Goal: Information Seeking & Learning: Learn about a topic

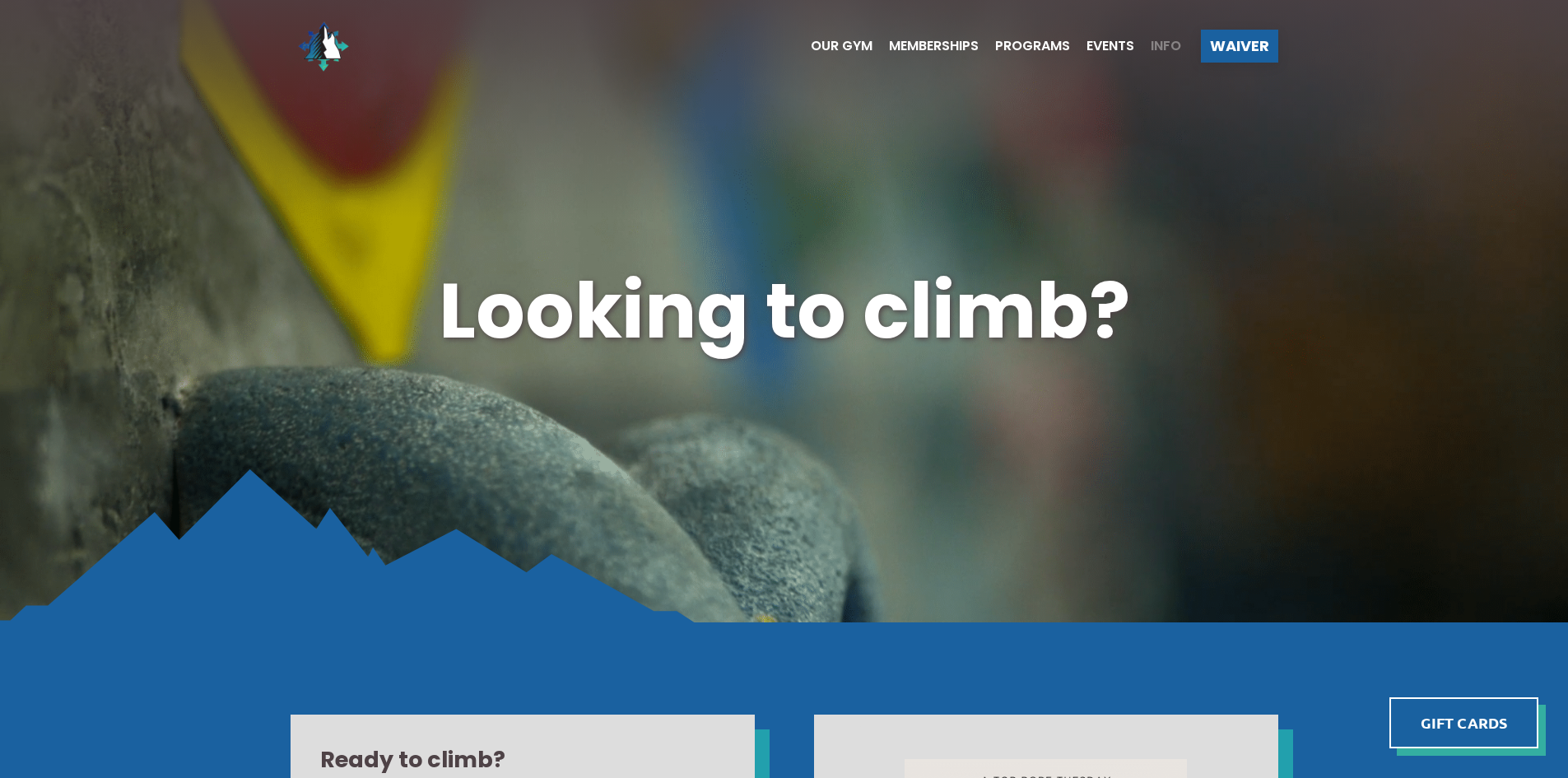
click at [1159, 50] on span "Info" at bounding box center [1165, 46] width 30 height 13
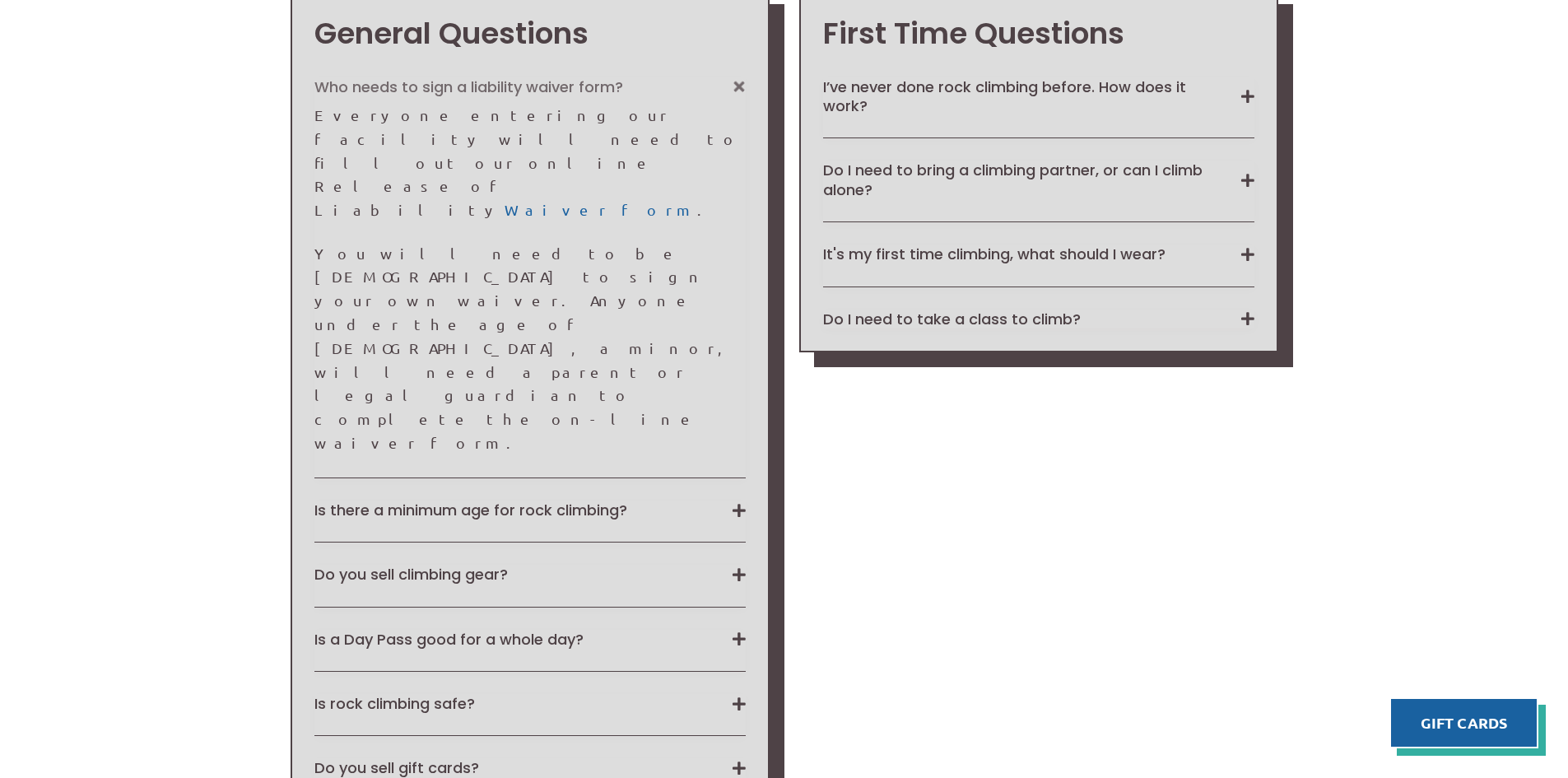
scroll to position [1530, 0]
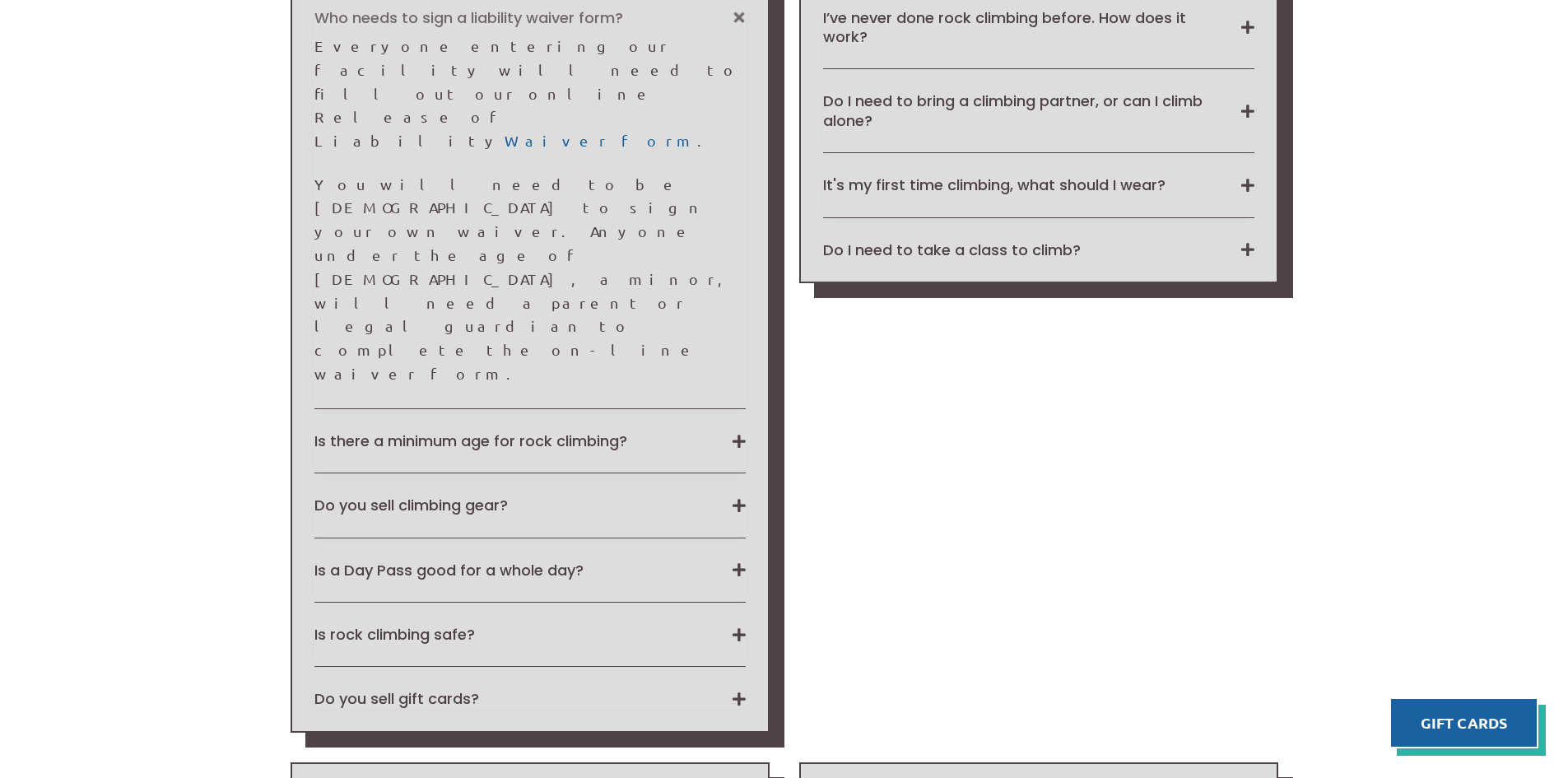
click at [749, 357] on div "General Questions Who needs to sign a liability waiver form? Everyone entering …" at bounding box center [530, 327] width 479 height 813
click at [743, 561] on button "Is a Day Pass good for a whole day?" at bounding box center [530, 570] width 431 height 19
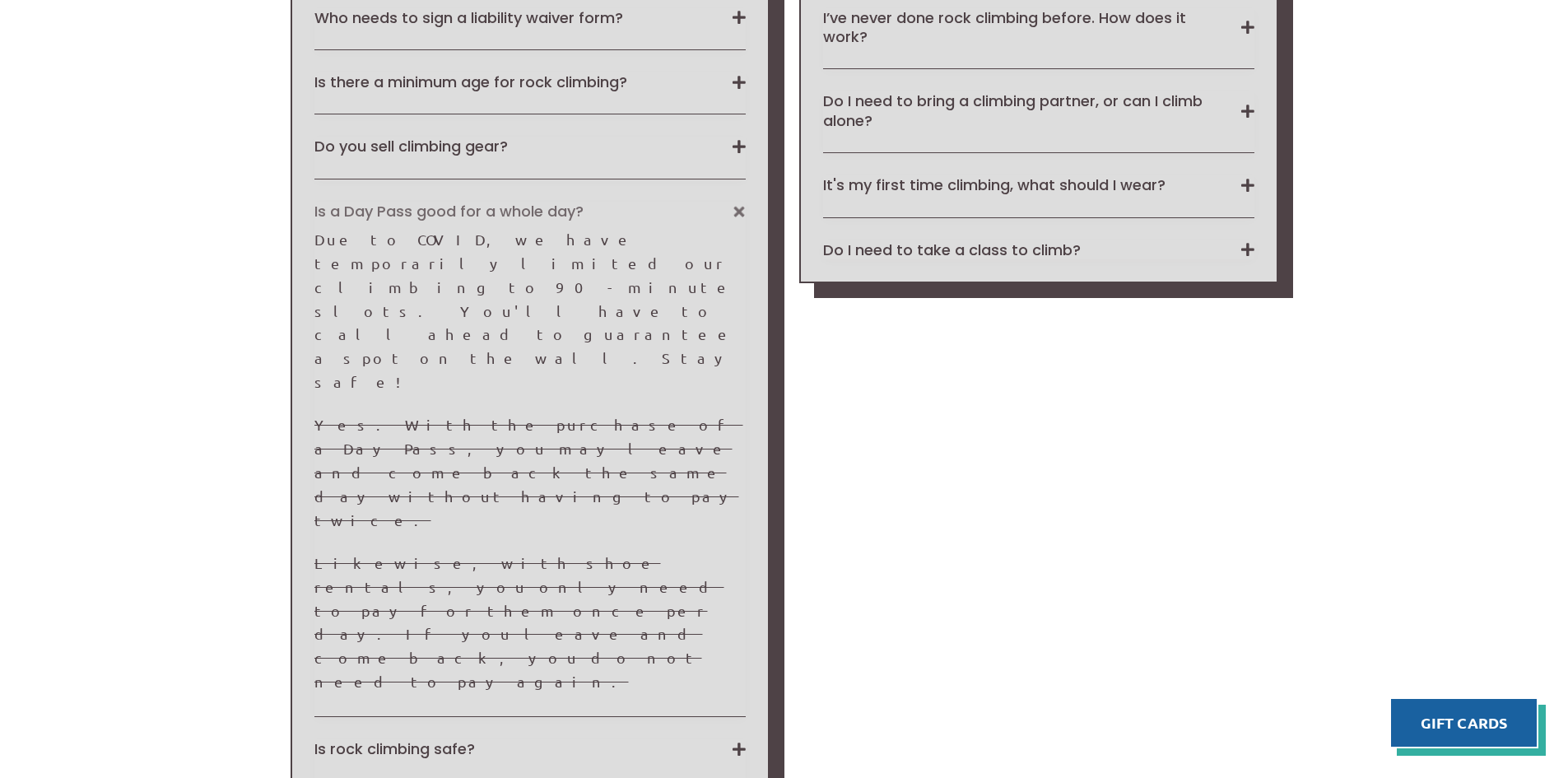
click at [741, 206] on button "Is a Day Pass good for a whole day?" at bounding box center [530, 211] width 431 height 19
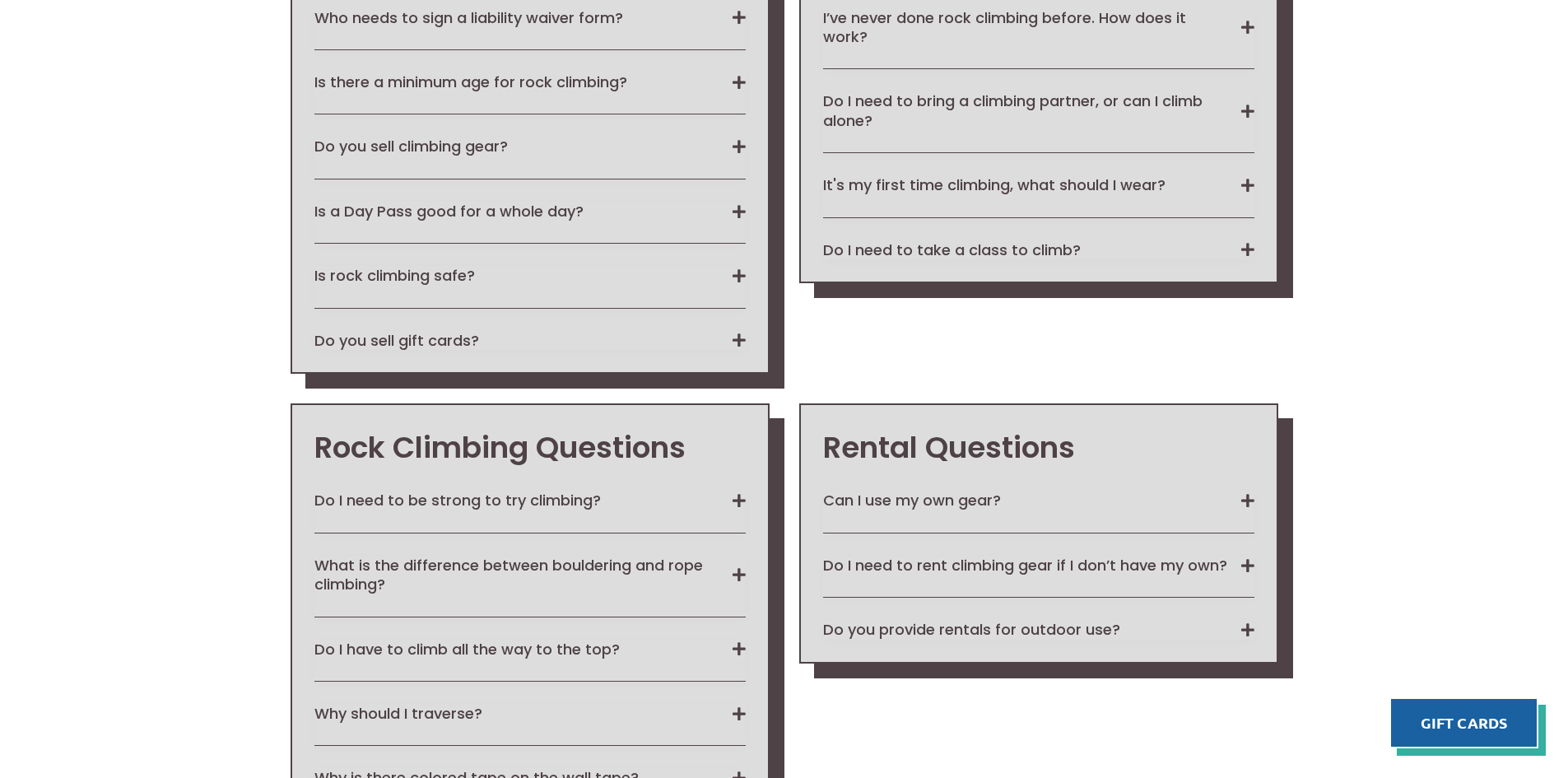
scroll to position [1256, 0]
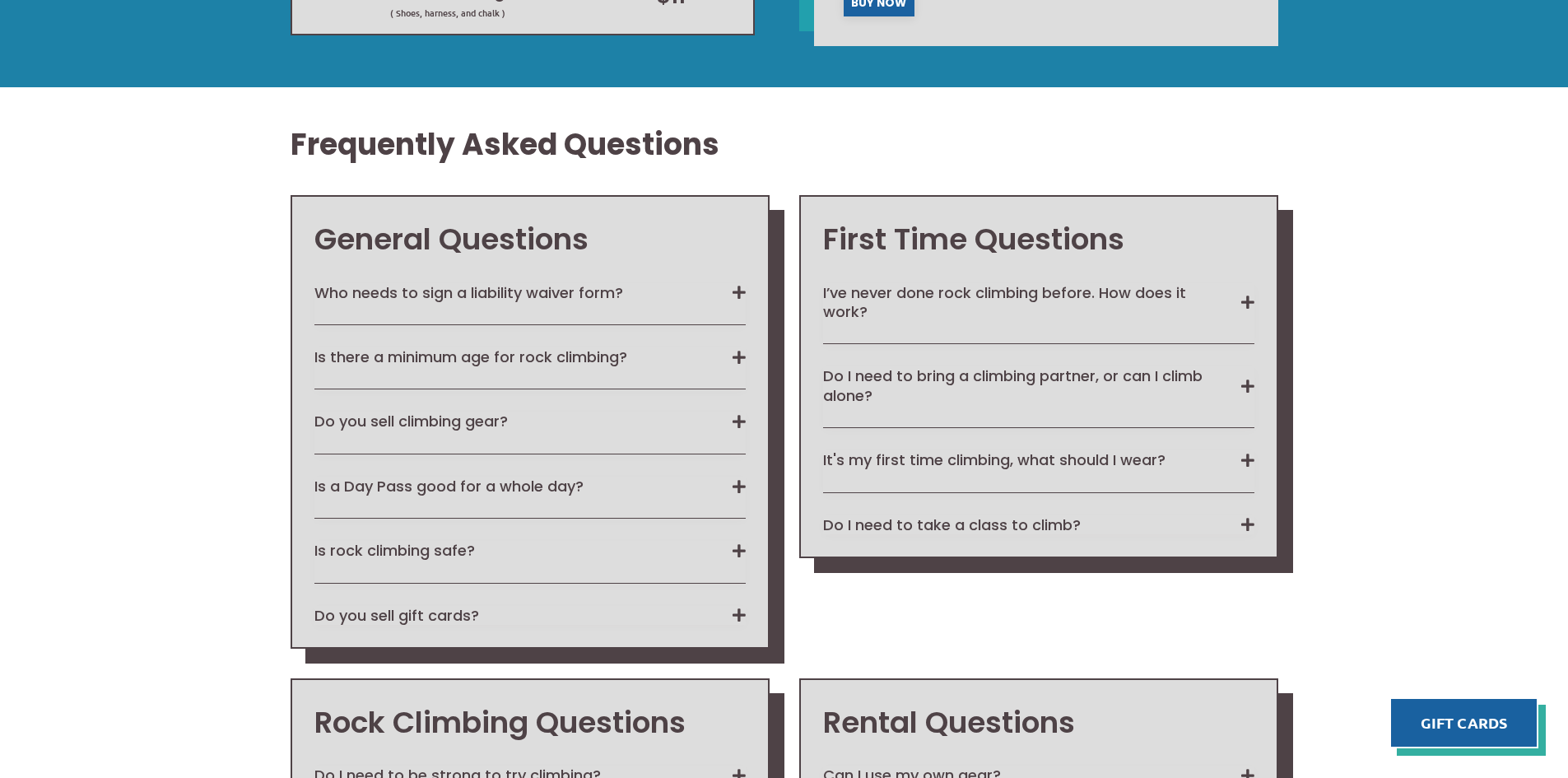
click at [1254, 528] on div "First Time Questions I’ve never done rock climbing before. How does it work? Fi…" at bounding box center [1038, 377] width 479 height 363
click at [1250, 528] on button "Do I need to take a class to climb?" at bounding box center [1038, 525] width 431 height 19
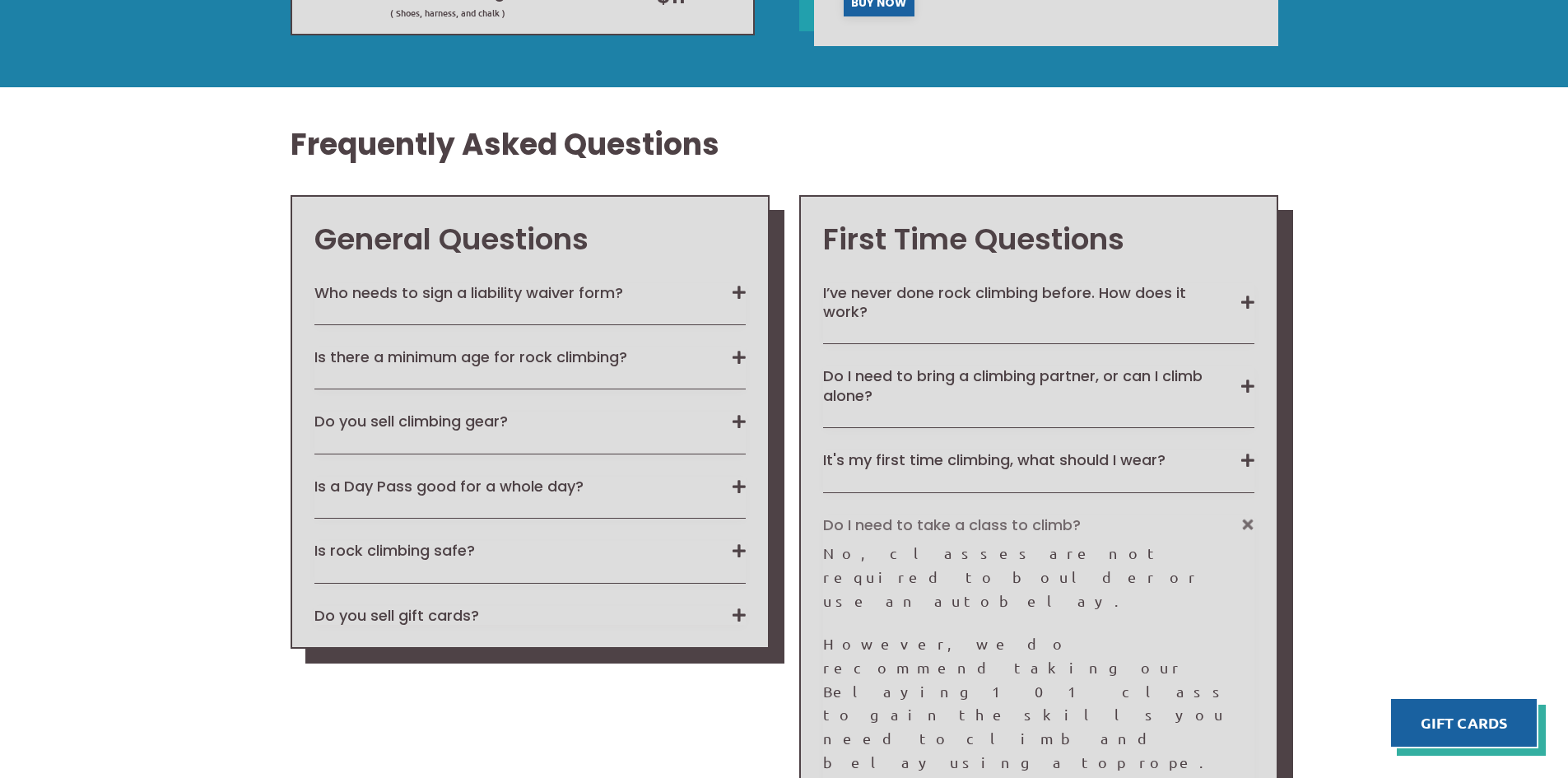
click at [1250, 528] on button "Do I need to take a class to climb?" at bounding box center [1038, 525] width 431 height 19
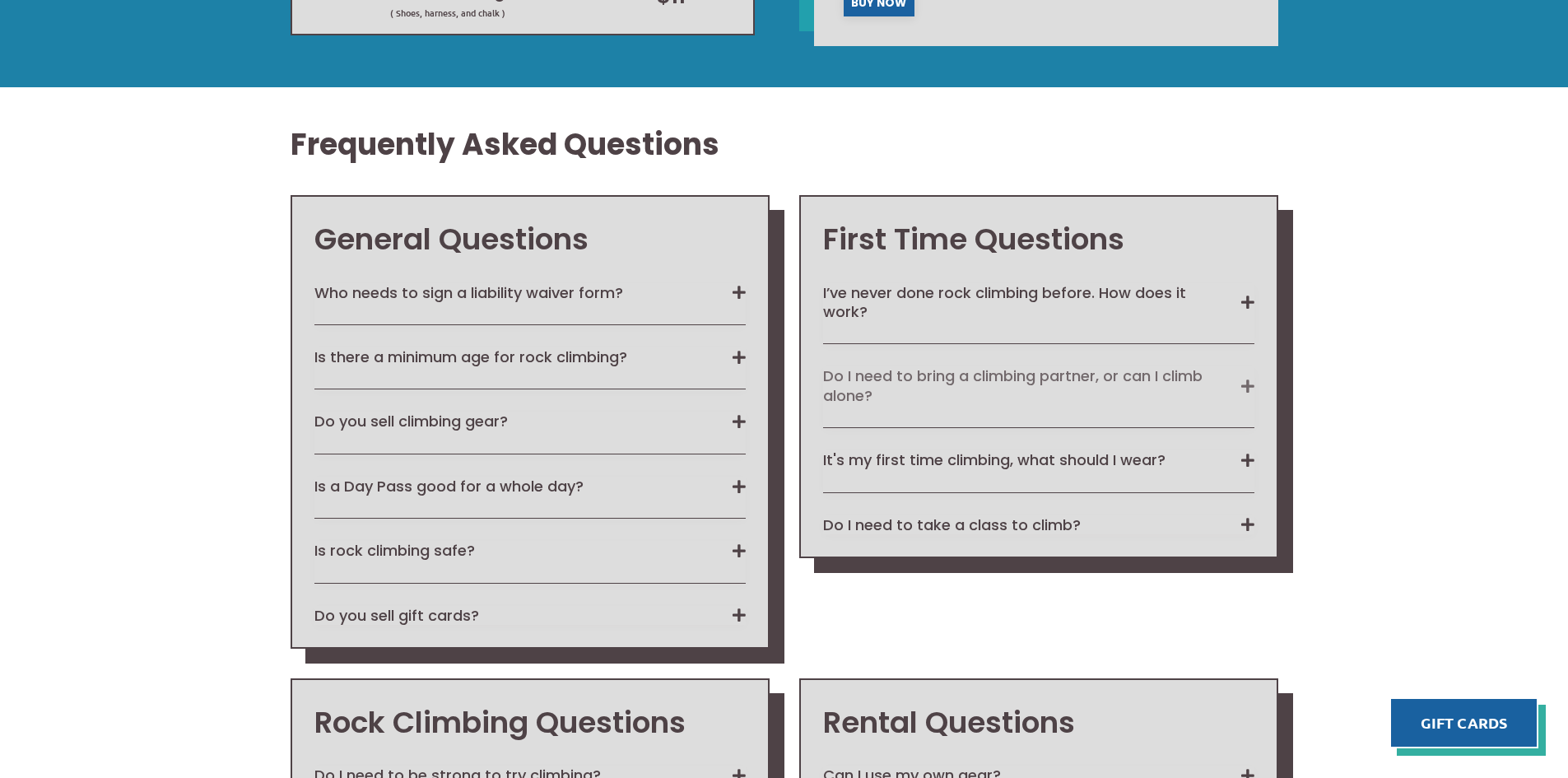
click at [1246, 389] on button "Do I need to bring a climbing partner, or can I climb alone?" at bounding box center [1038, 385] width 431 height 39
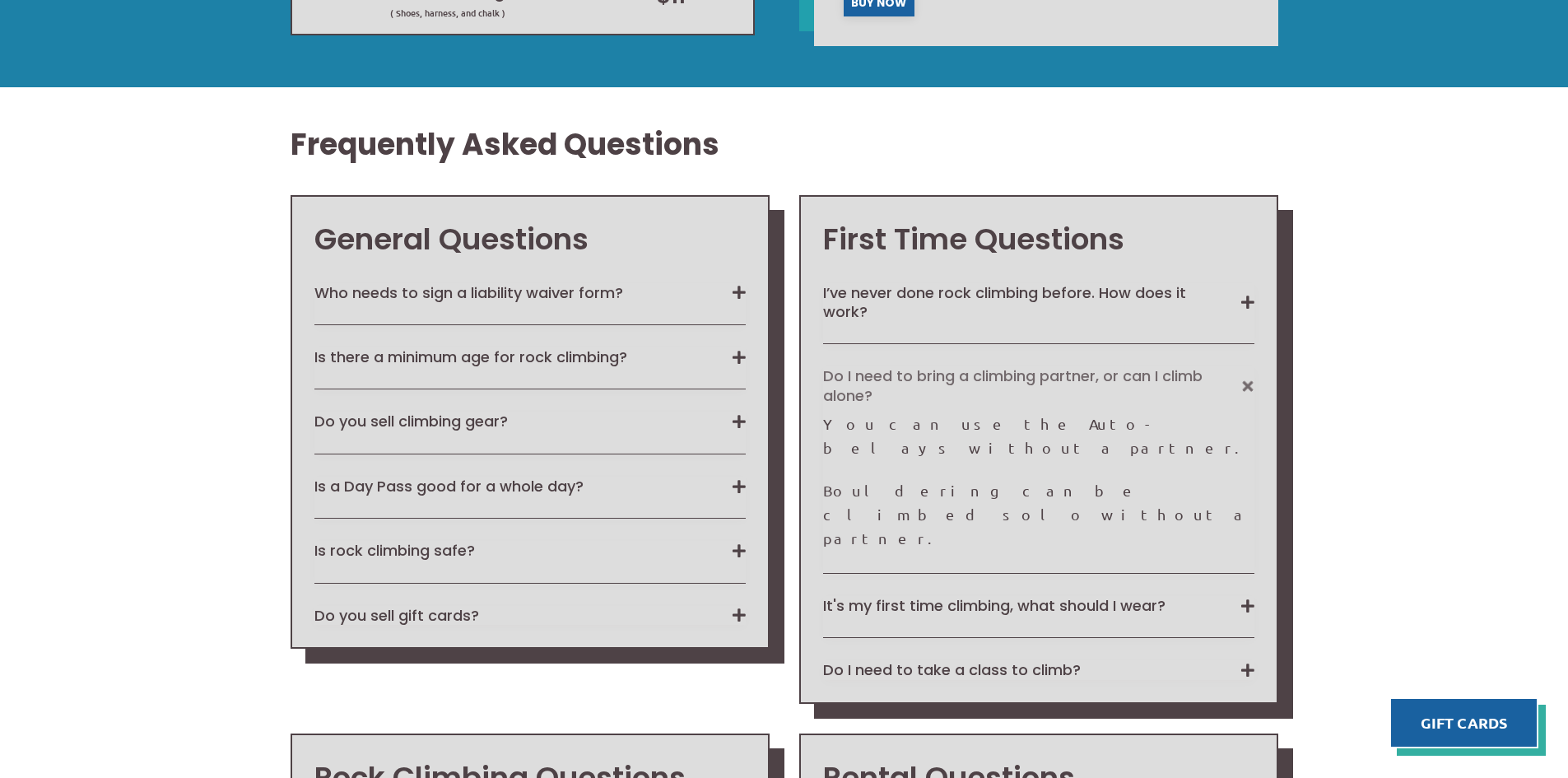
click at [1246, 389] on button "Do I need to bring a climbing partner, or can I climb alone?" at bounding box center [1038, 385] width 431 height 39
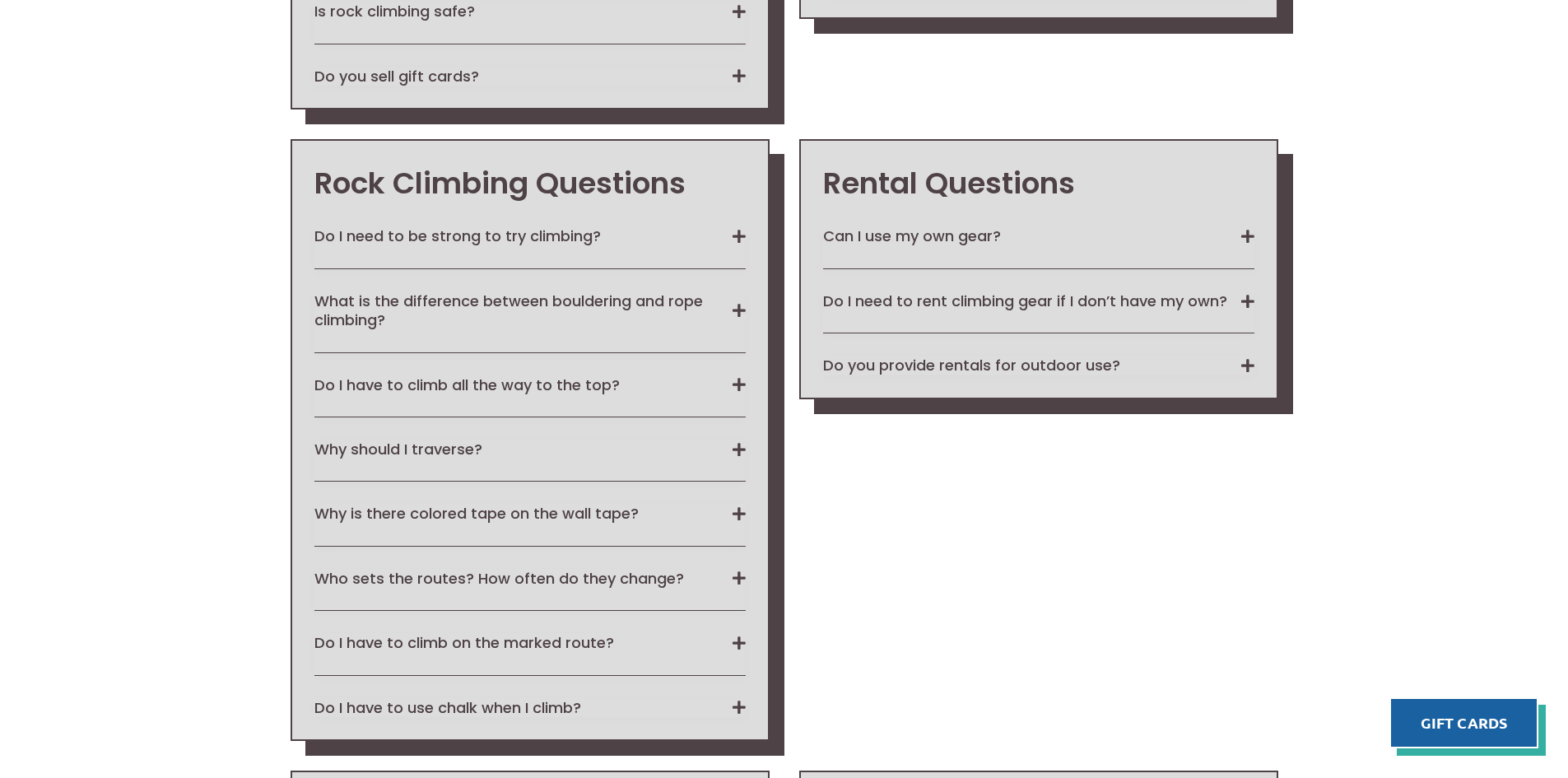
scroll to position [1750, 0]
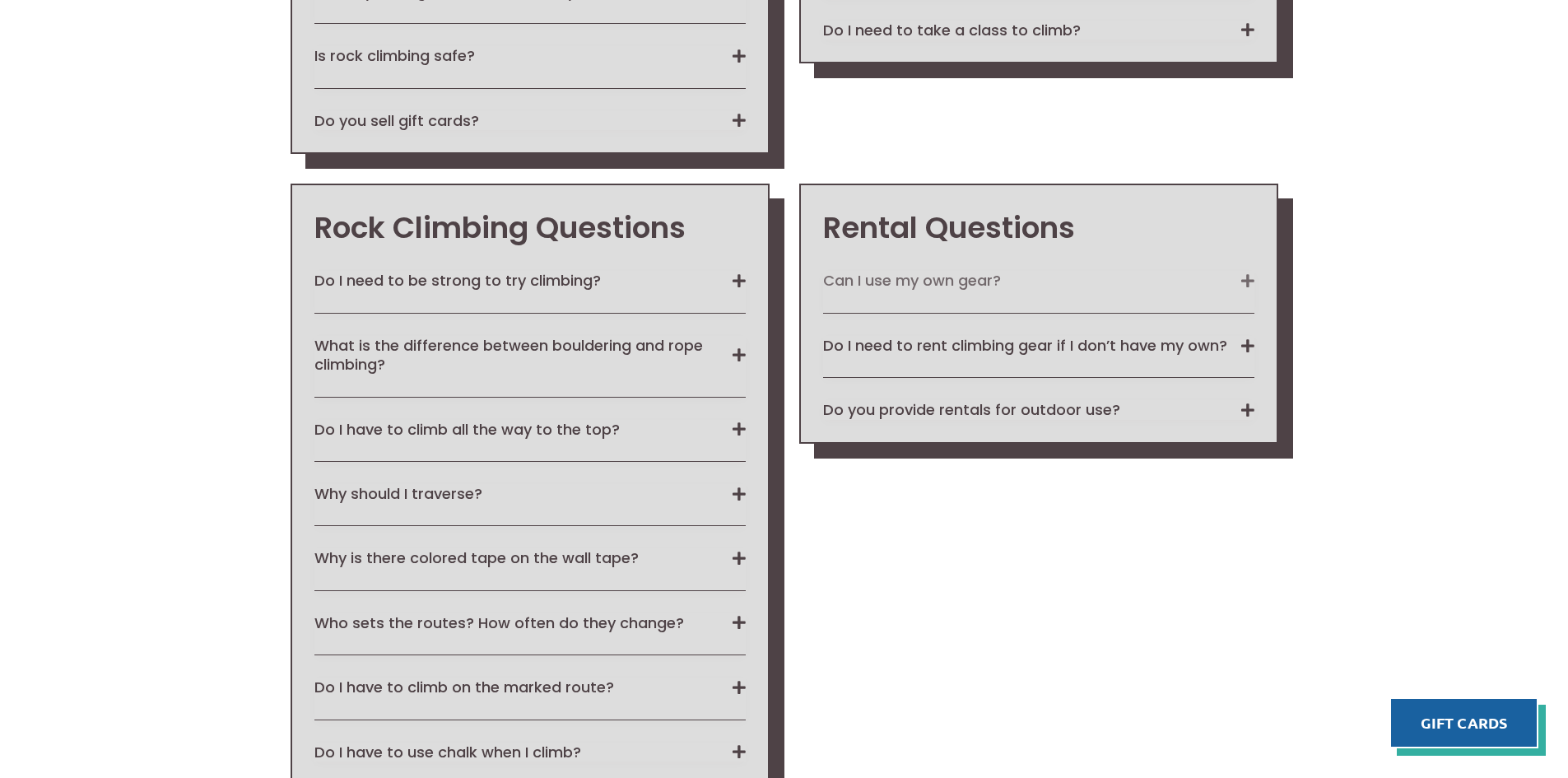
click at [1252, 278] on button "Can I use my own gear?" at bounding box center [1038, 280] width 431 height 19
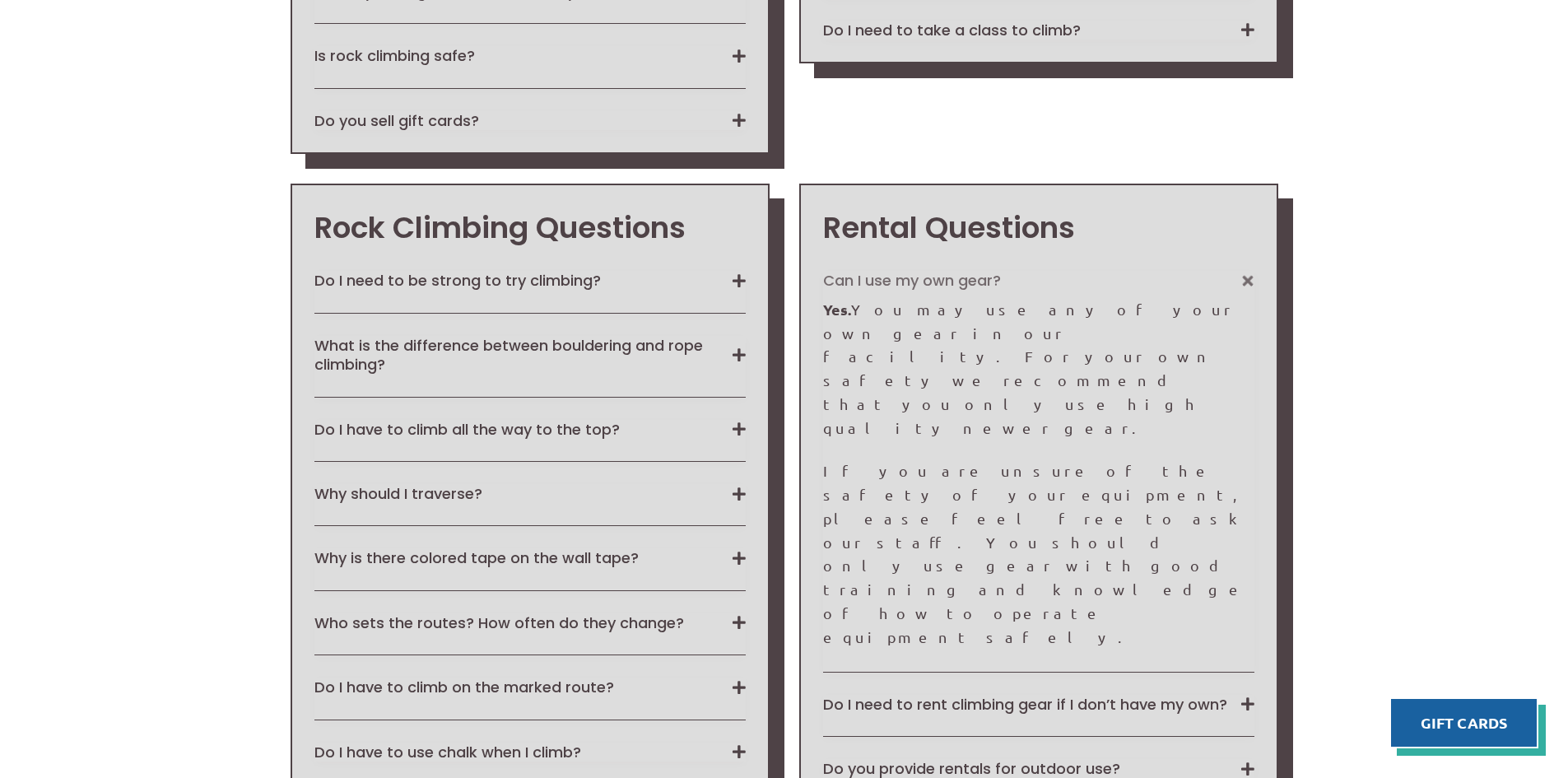
click at [1252, 278] on button "Can I use my own gear?" at bounding box center [1038, 280] width 431 height 19
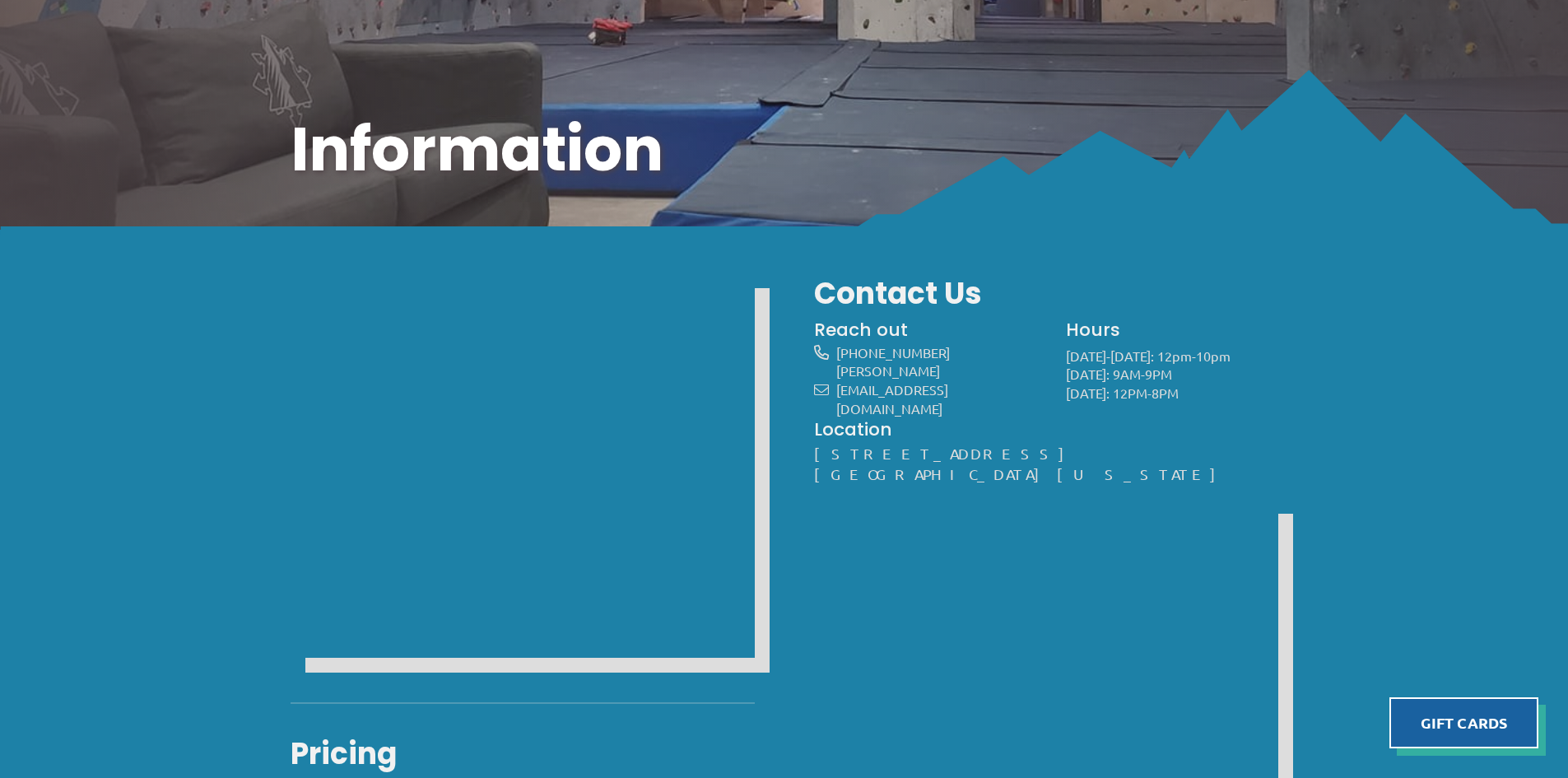
scroll to position [0, 0]
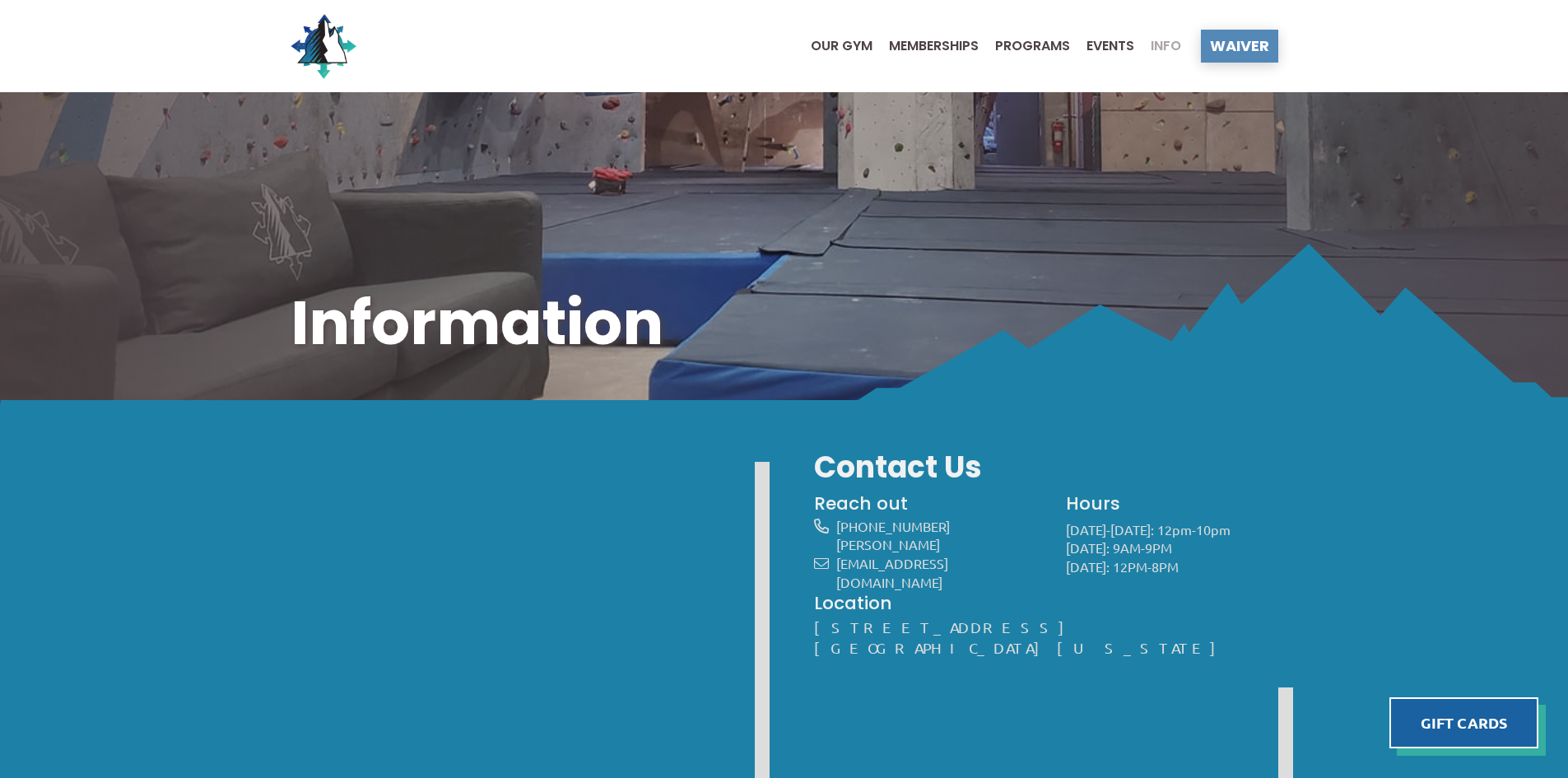
click at [1243, 42] on span "Waiver" at bounding box center [1239, 46] width 60 height 15
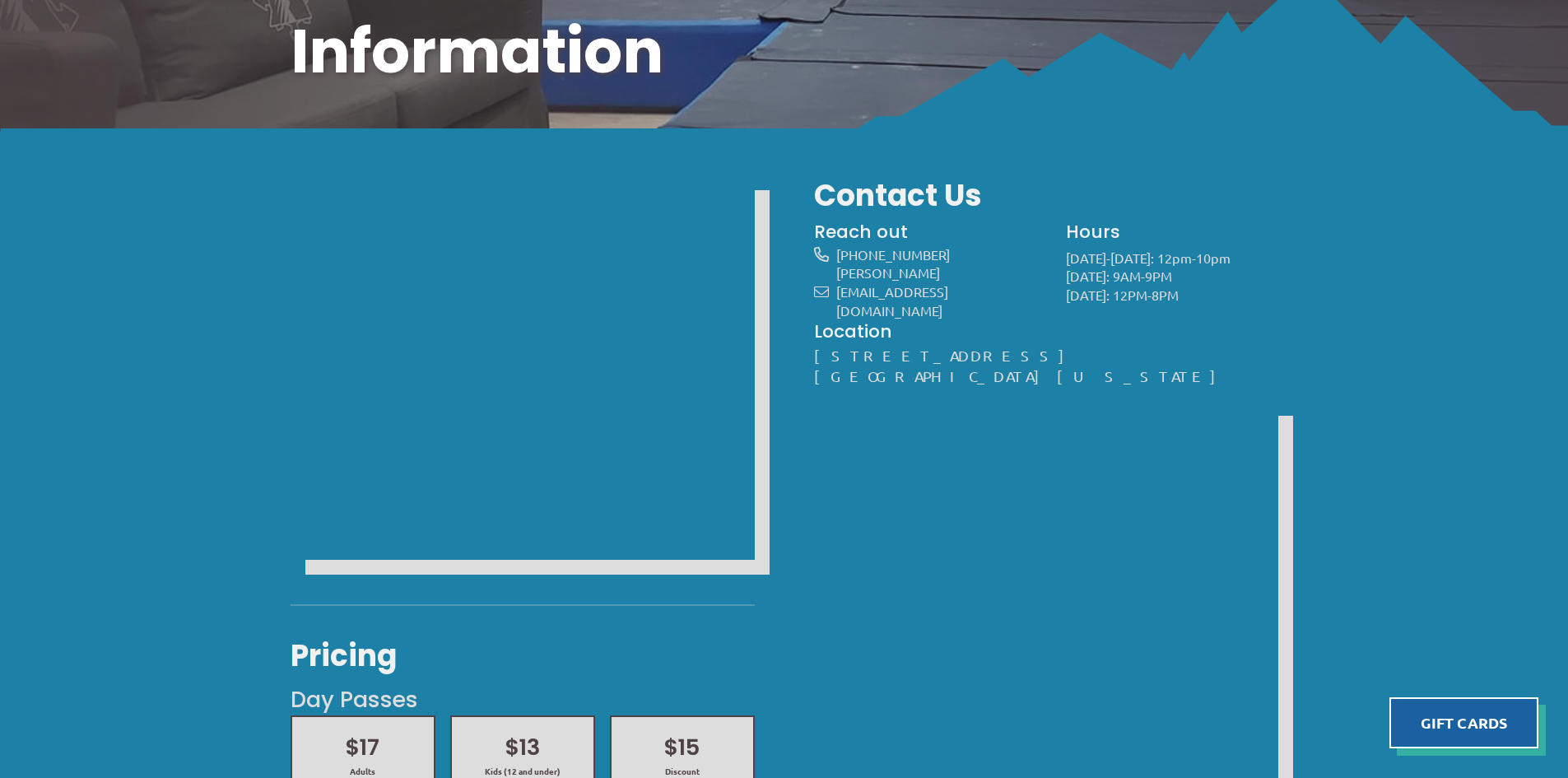
scroll to position [606, 0]
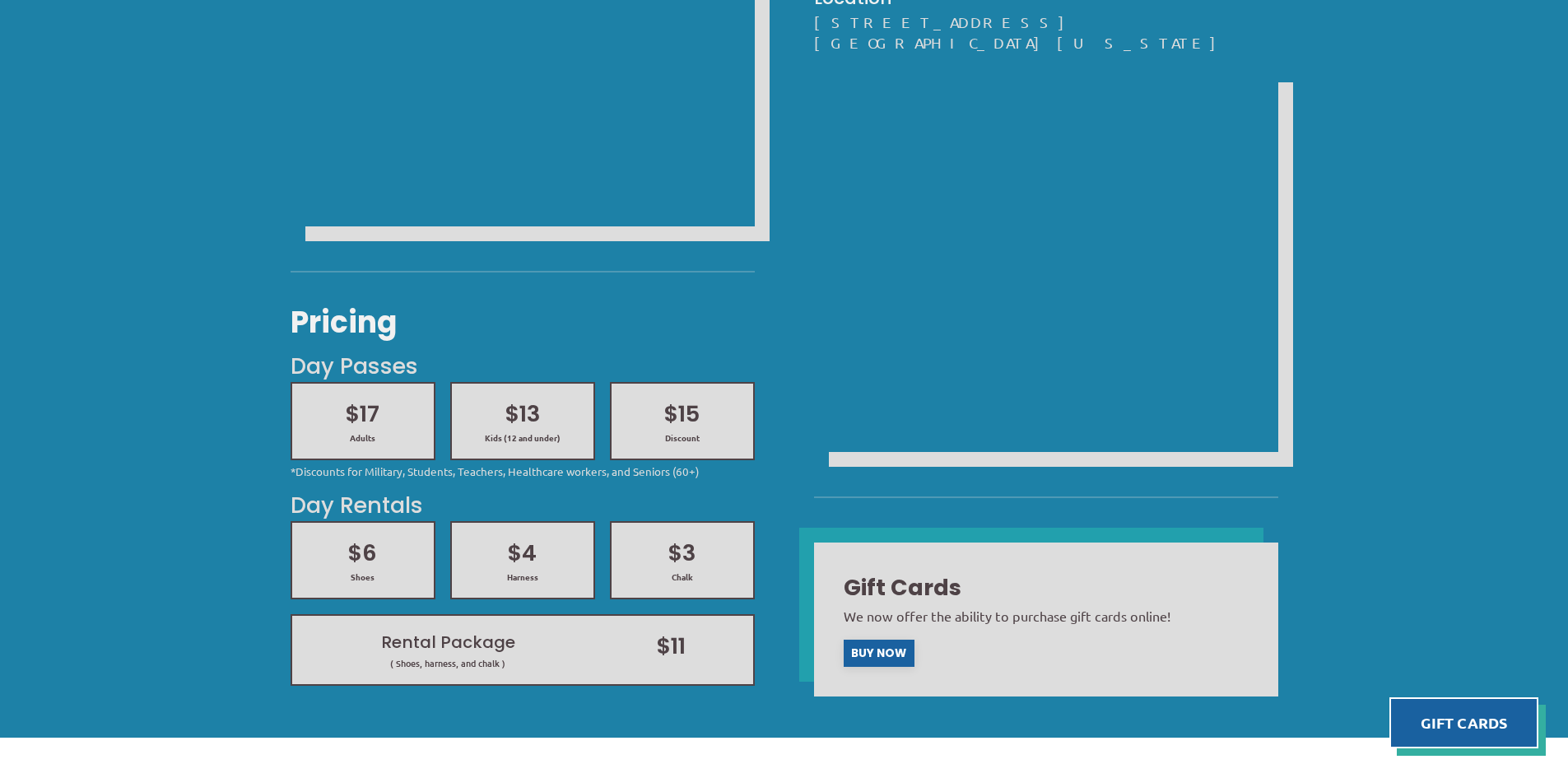
click at [392, 407] on h2 "$17" at bounding box center [363, 414] width 112 height 31
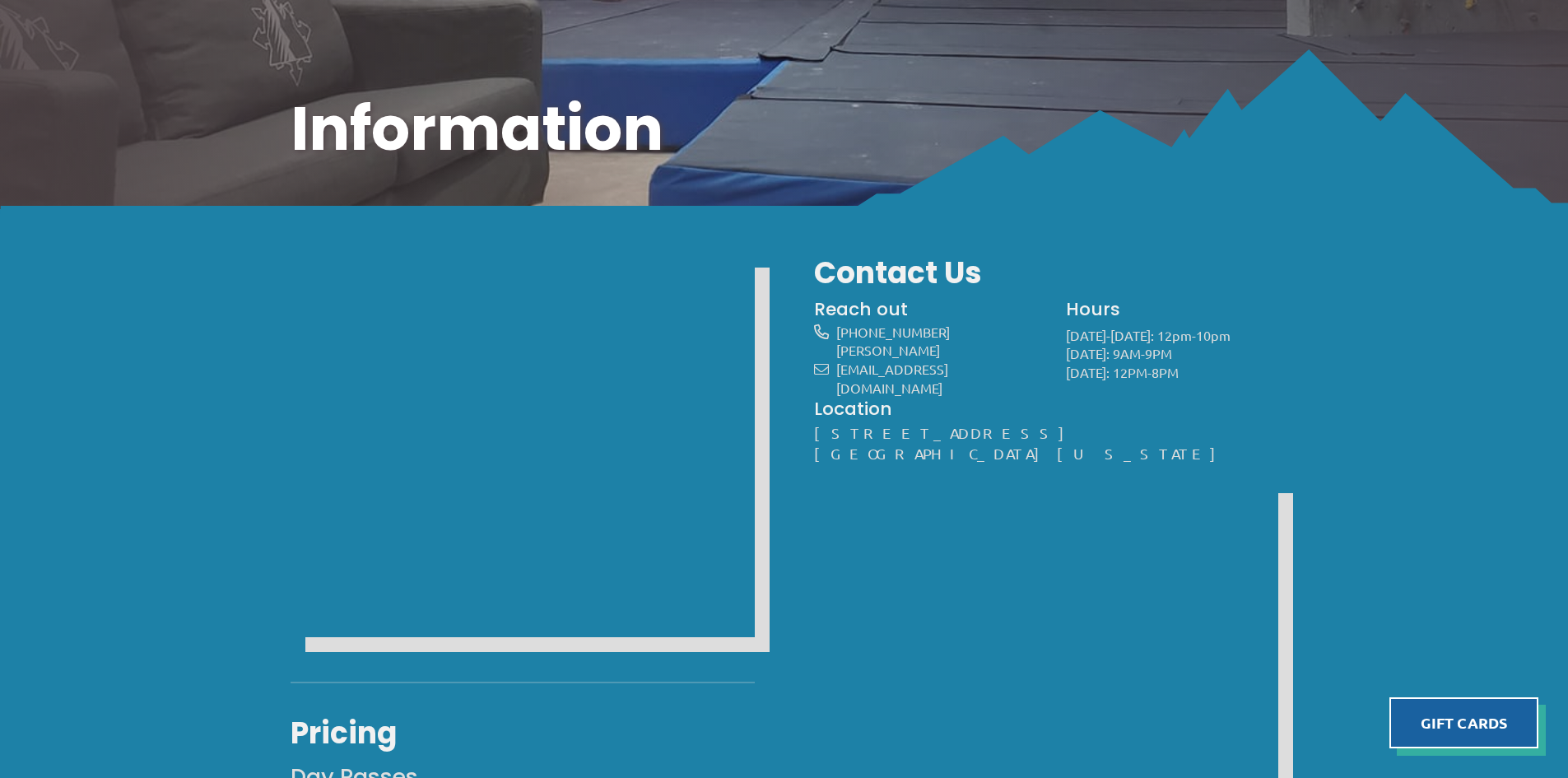
scroll to position [0, 0]
